Goal: Register for event/course

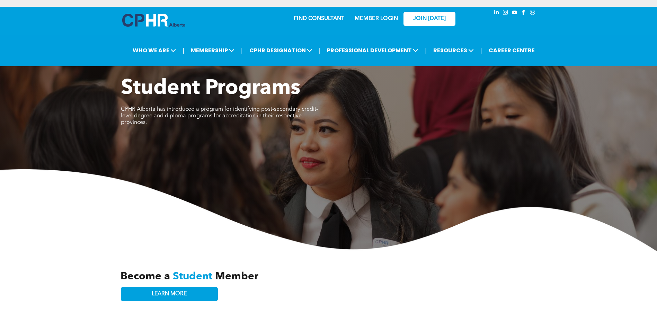
click at [367, 19] on link "MEMBER LOGIN" at bounding box center [376, 19] width 43 height 6
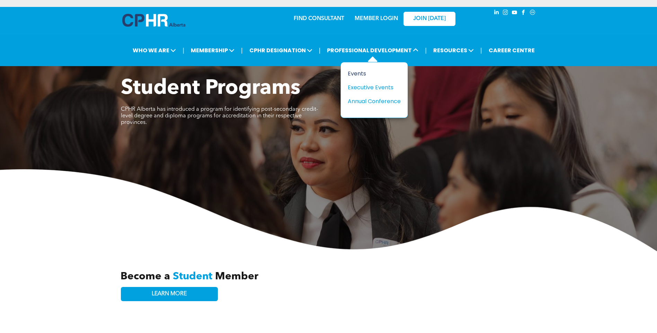
click at [358, 74] on div "Events" at bounding box center [372, 73] width 48 height 9
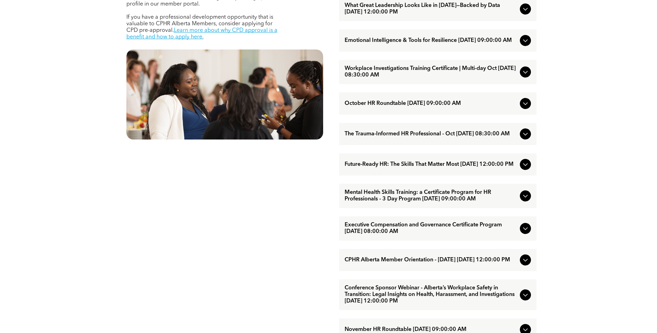
scroll to position [381, 0]
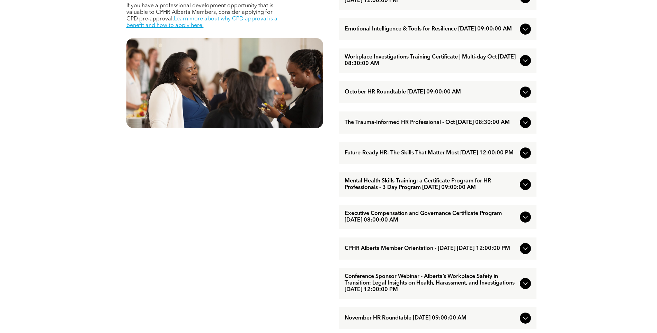
click at [417, 126] on span "The Trauma-Informed HR Professional - Oct [DATE] 08:30:00 AM" at bounding box center [431, 122] width 172 height 7
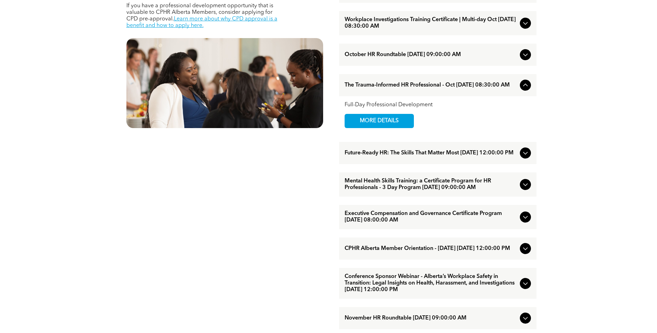
click at [526, 89] on icon at bounding box center [525, 85] width 8 height 8
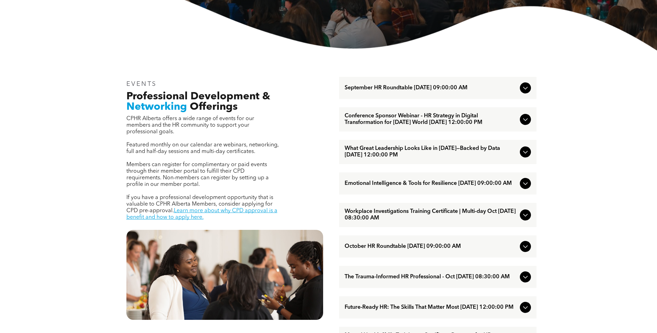
scroll to position [173, 0]
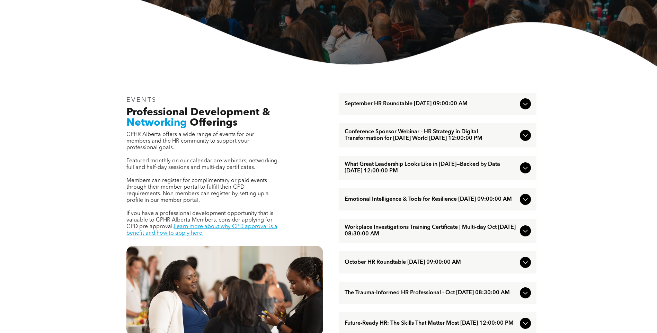
click at [473, 104] on span "September HR Roundtable [DATE] 09:00:00 AM" at bounding box center [431, 104] width 172 height 7
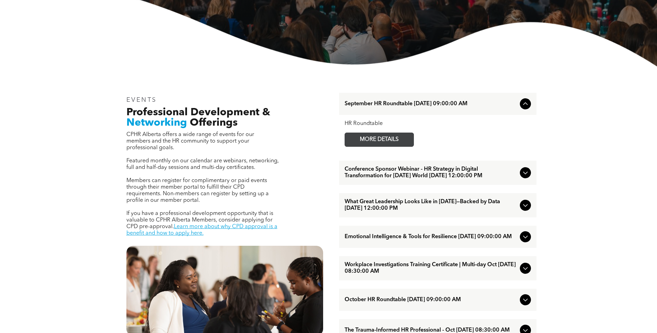
click at [397, 138] on span "MORE DETAILS" at bounding box center [379, 140] width 55 height 14
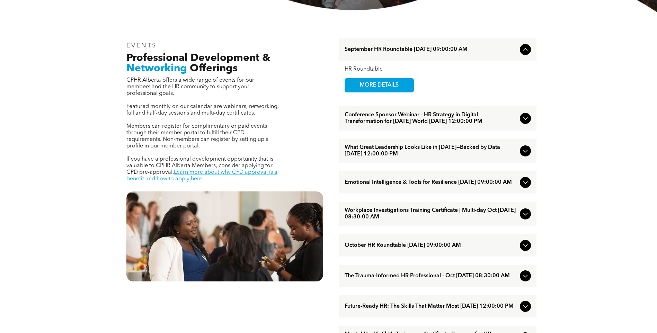
scroll to position [242, 0]
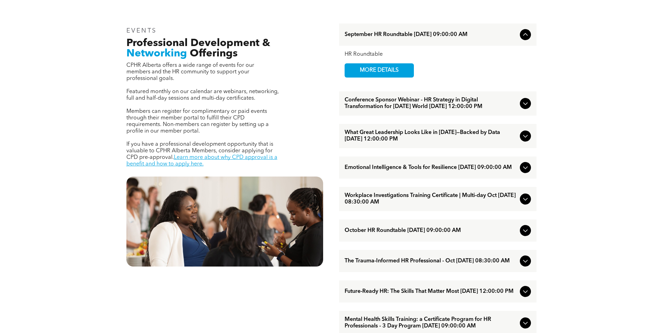
click at [529, 107] on icon at bounding box center [525, 103] width 8 height 8
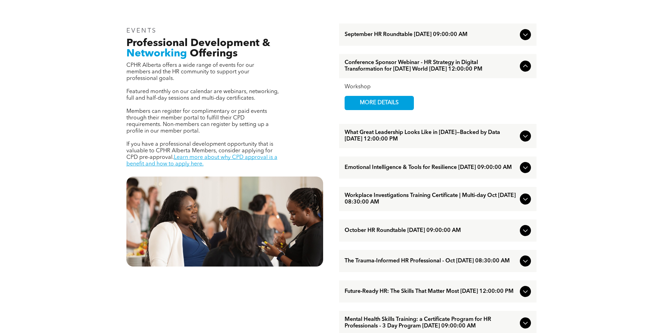
click at [523, 68] on icon at bounding box center [525, 66] width 5 height 3
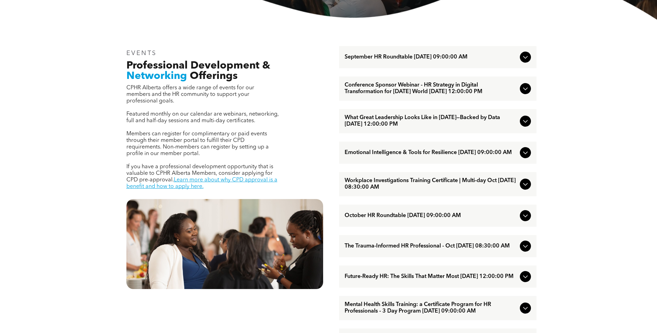
scroll to position [173, 0]
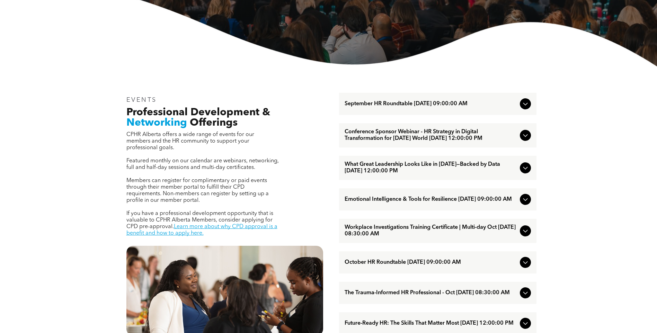
click at [448, 135] on span "Conference Sponsor Webinar - HR Strategy in Digital Transformation for [DATE] W…" at bounding box center [431, 135] width 172 height 13
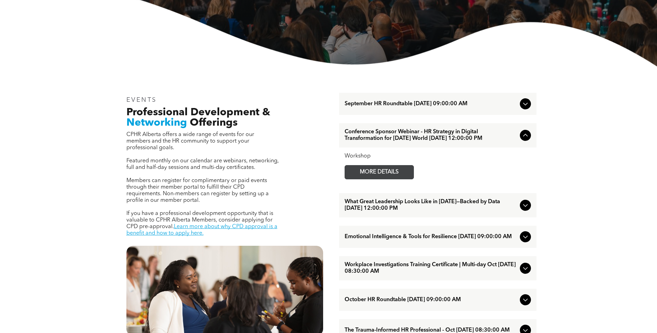
click at [389, 179] on span "MORE DETAILS" at bounding box center [379, 173] width 55 height 14
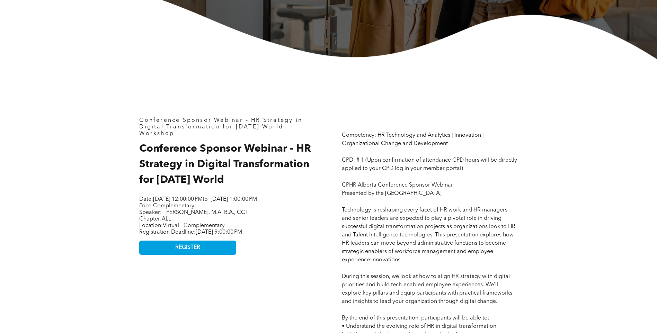
scroll to position [277, 0]
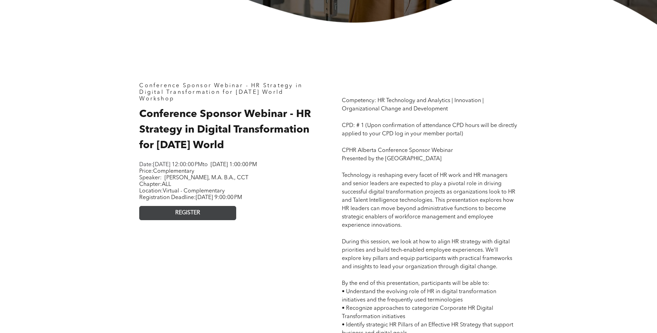
click at [212, 218] on link "REGISTER" at bounding box center [187, 213] width 97 height 14
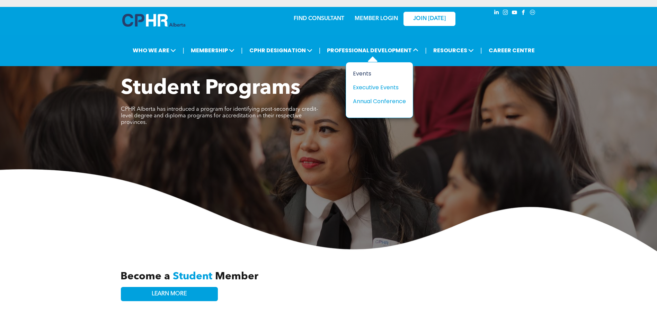
click at [363, 74] on div "Events" at bounding box center [377, 73] width 48 height 9
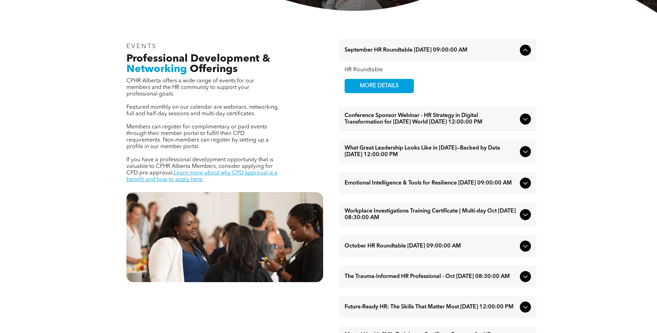
scroll to position [242, 0]
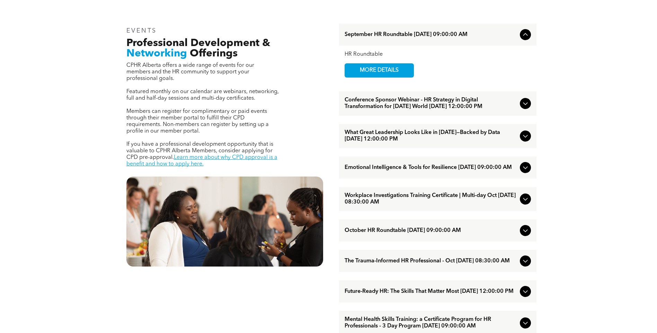
click at [405, 142] on span "What Great Leadership Looks Like in [DATE]—Backed by Data [DATE] 12:00:00 PM" at bounding box center [431, 136] width 172 height 13
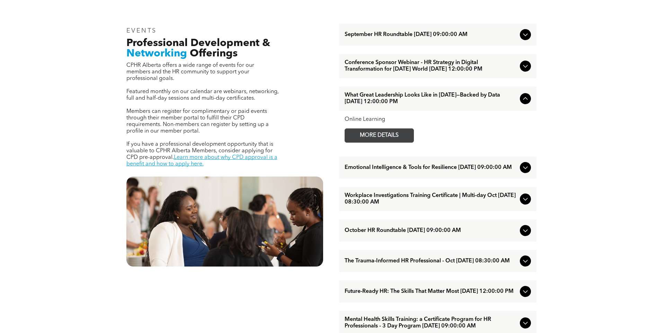
click at [396, 142] on span "MORE DETAILS" at bounding box center [379, 136] width 55 height 14
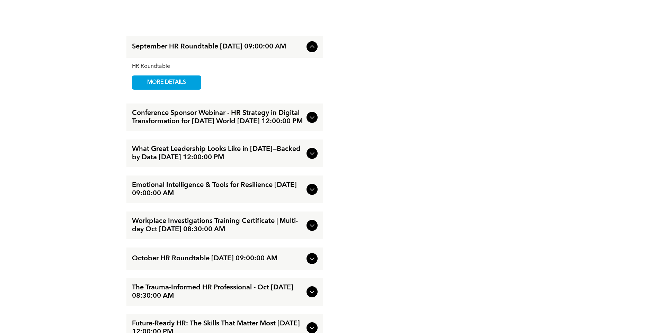
scroll to position [831, 0]
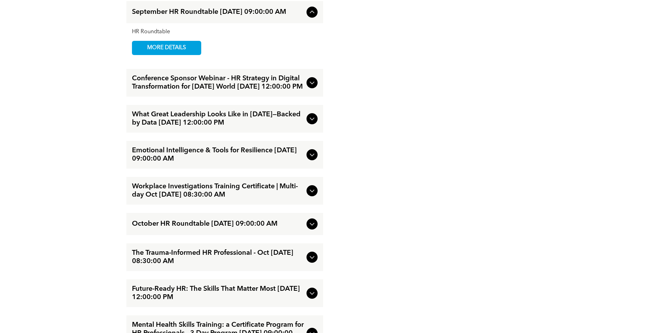
click at [202, 160] on span "Emotional Intelligence & Tools for Resilience [DATE] 09:00:00 AM" at bounding box center [218, 155] width 172 height 17
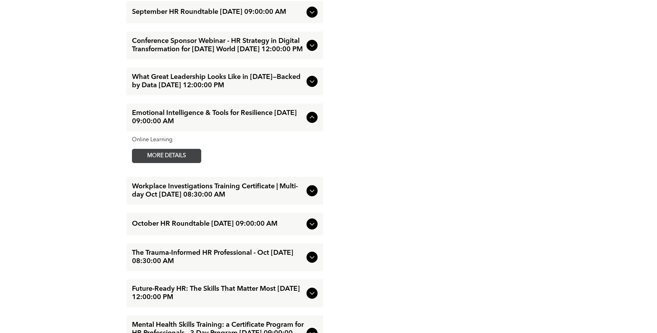
click at [182, 159] on span "MORE DETAILS" at bounding box center [166, 156] width 55 height 14
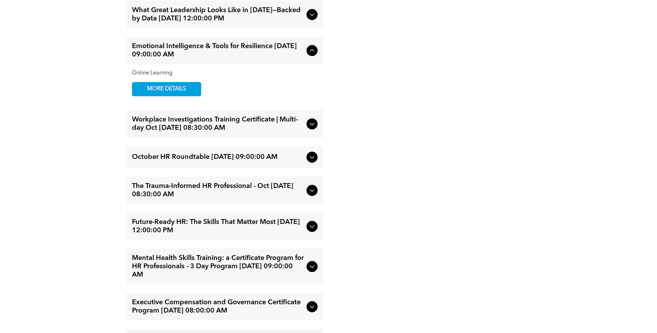
scroll to position [900, 0]
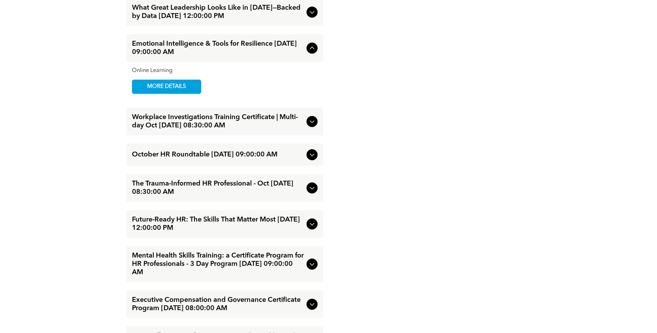
click at [311, 123] on icon at bounding box center [312, 122] width 5 height 3
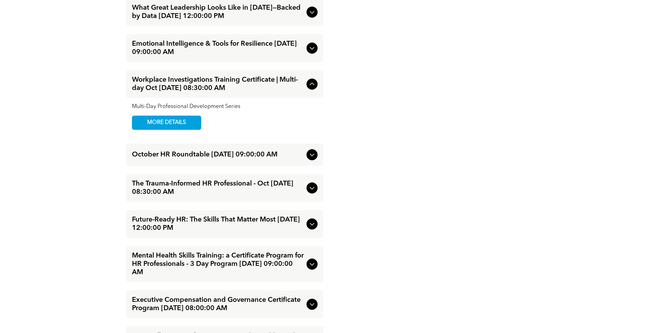
click at [311, 88] on icon at bounding box center [312, 84] width 8 height 8
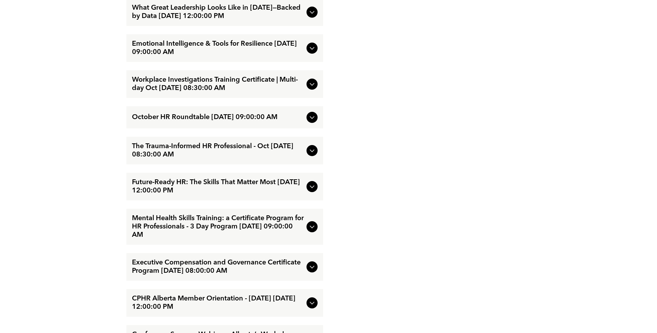
click at [230, 159] on span "The Trauma-Informed HR Professional - Oct October/15/2025 08:30:00 AM" at bounding box center [218, 150] width 172 height 17
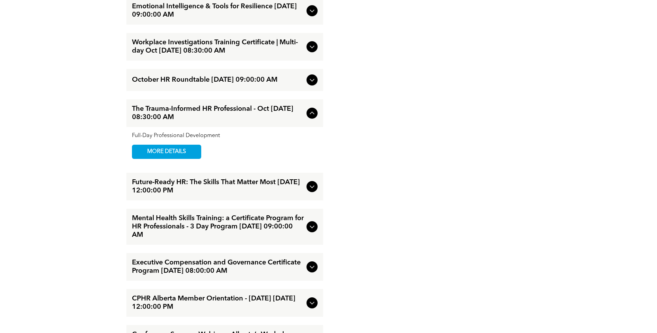
scroll to position [970, 0]
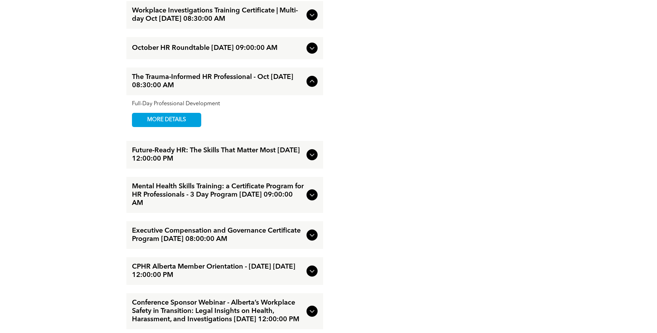
click at [311, 159] on icon at bounding box center [312, 155] width 8 height 8
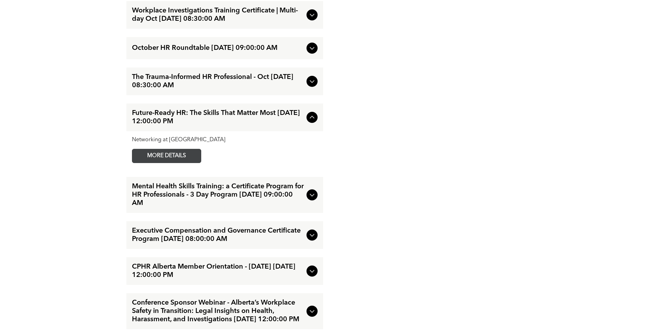
click at [180, 163] on span "MORE DETAILS" at bounding box center [166, 156] width 55 height 14
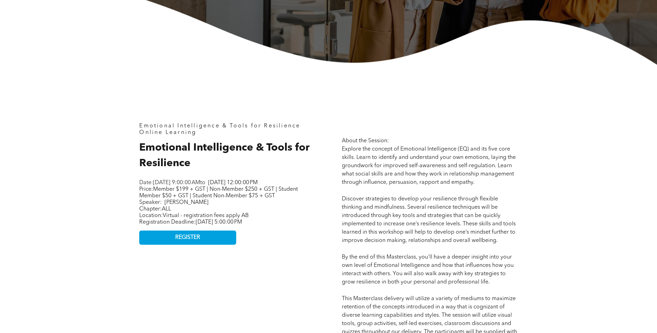
scroll to position [208, 0]
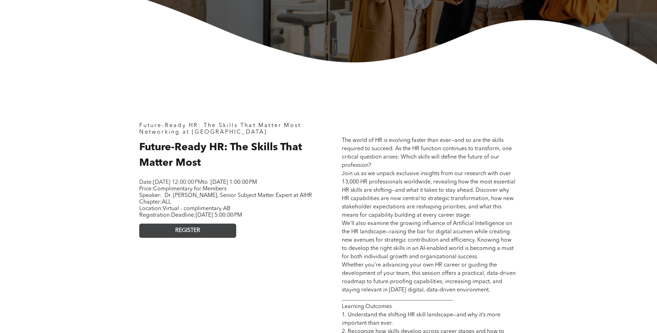
scroll to position [277, 0]
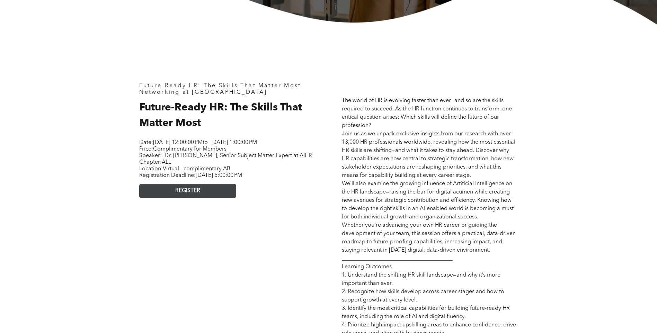
click at [219, 198] on link "REGISTER" at bounding box center [187, 191] width 97 height 14
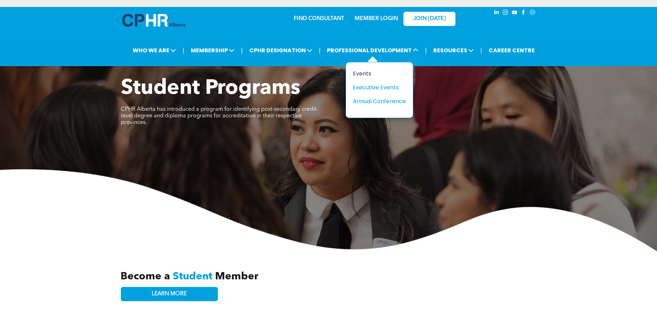
click at [366, 75] on div "Events" at bounding box center [377, 73] width 48 height 9
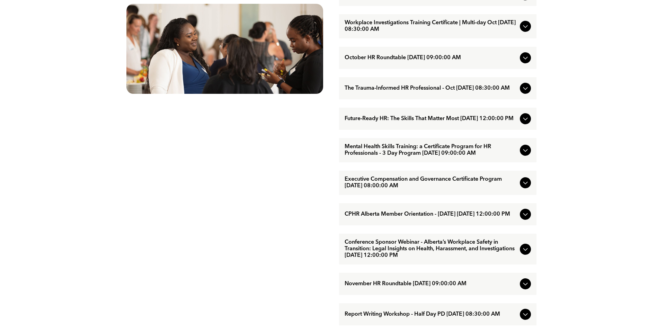
scroll to position [416, 0]
click at [523, 92] on icon at bounding box center [525, 88] width 8 height 8
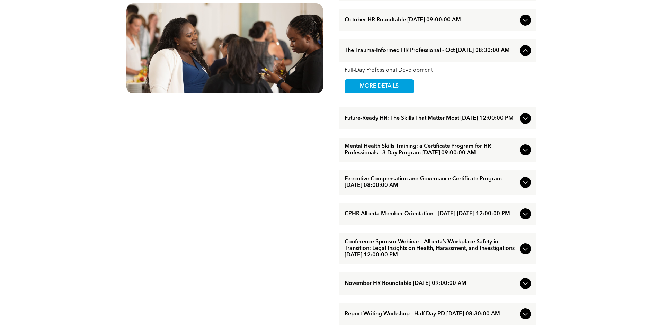
click at [526, 55] on icon at bounding box center [525, 50] width 8 height 8
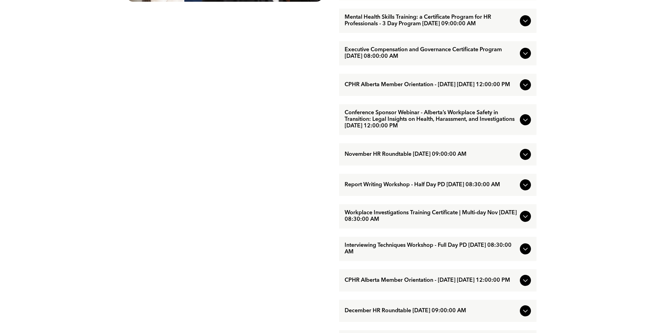
scroll to position [520, 0]
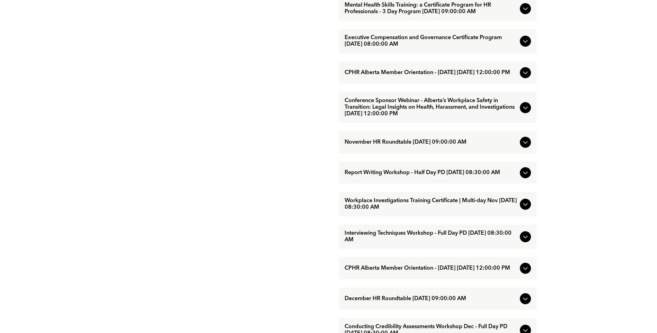
click at [522, 77] on icon at bounding box center [525, 73] width 8 height 8
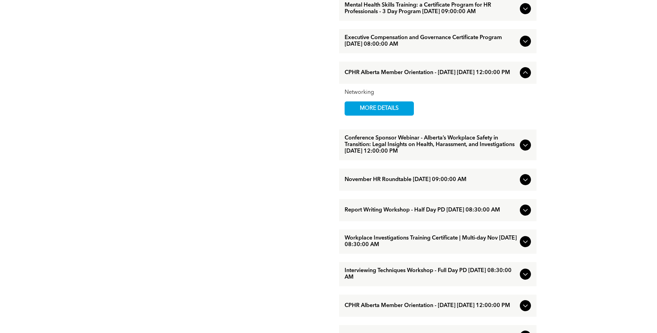
click at [522, 77] on icon at bounding box center [525, 73] width 8 height 8
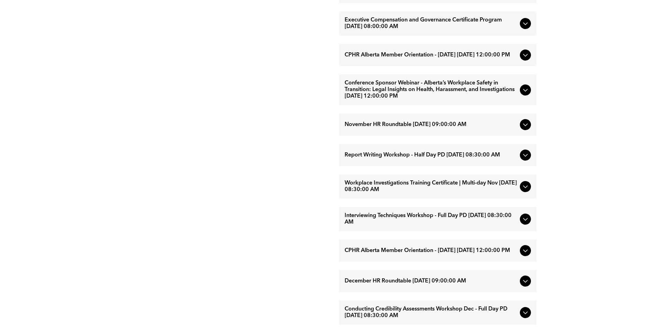
scroll to position [554, 0]
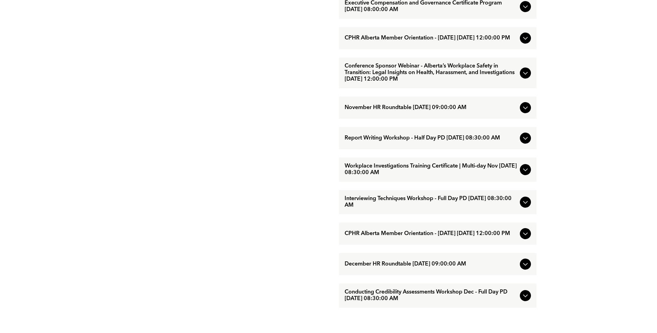
click at [521, 79] on div at bounding box center [525, 73] width 11 height 11
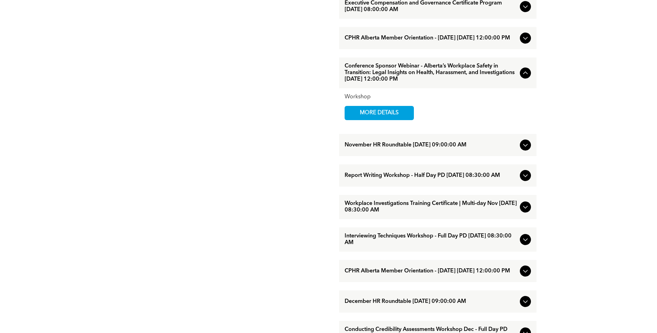
click at [521, 77] on div at bounding box center [525, 73] width 8 height 8
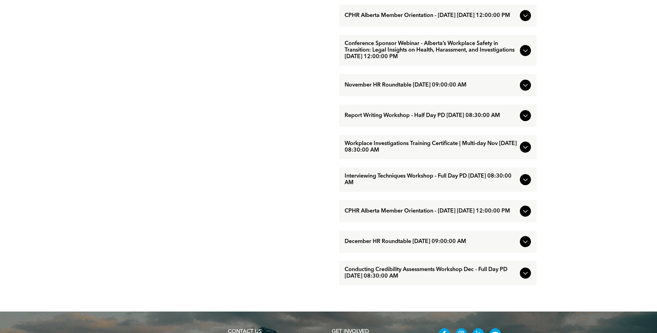
scroll to position [589, 0]
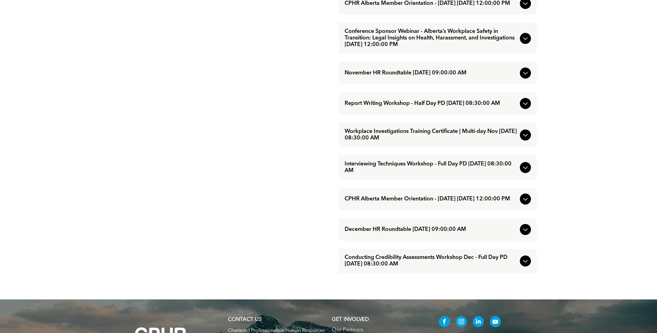
click at [422, 77] on span "November HR Roundtable [DATE] 09:00:00 AM" at bounding box center [431, 73] width 172 height 7
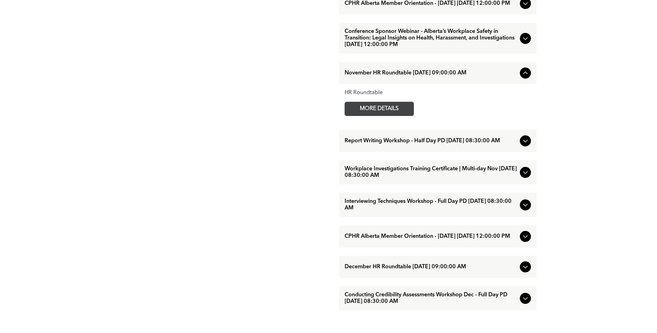
click at [380, 116] on span "MORE DETAILS" at bounding box center [379, 109] width 55 height 14
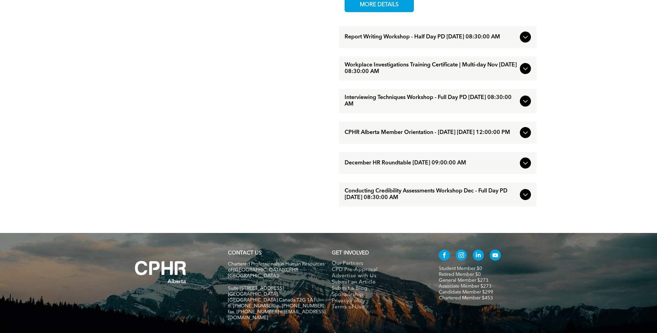
scroll to position [727, 0]
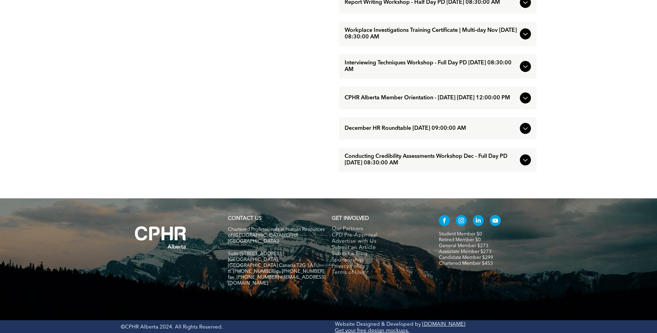
click at [526, 133] on icon at bounding box center [525, 128] width 8 height 8
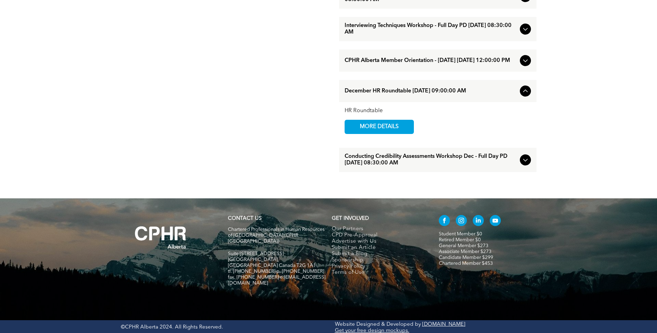
click at [524, 95] on icon at bounding box center [525, 91] width 8 height 8
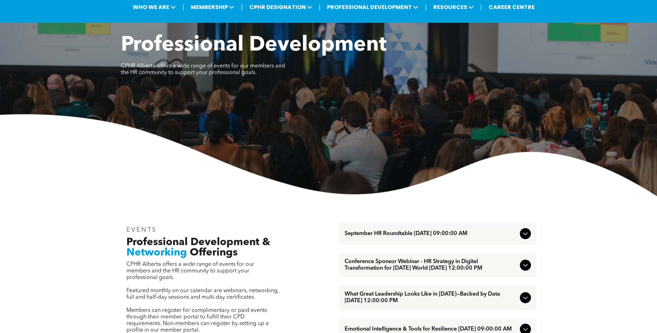
scroll to position [0, 0]
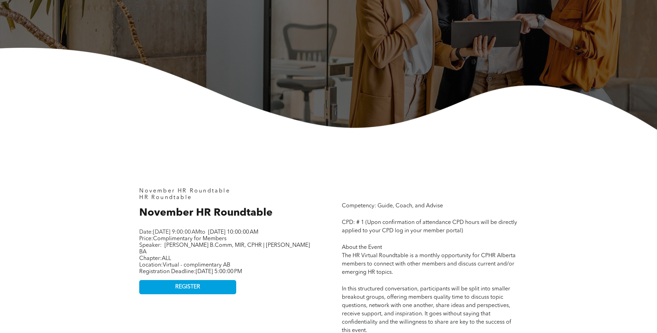
scroll to position [104, 0]
